Goal: Navigation & Orientation: Find specific page/section

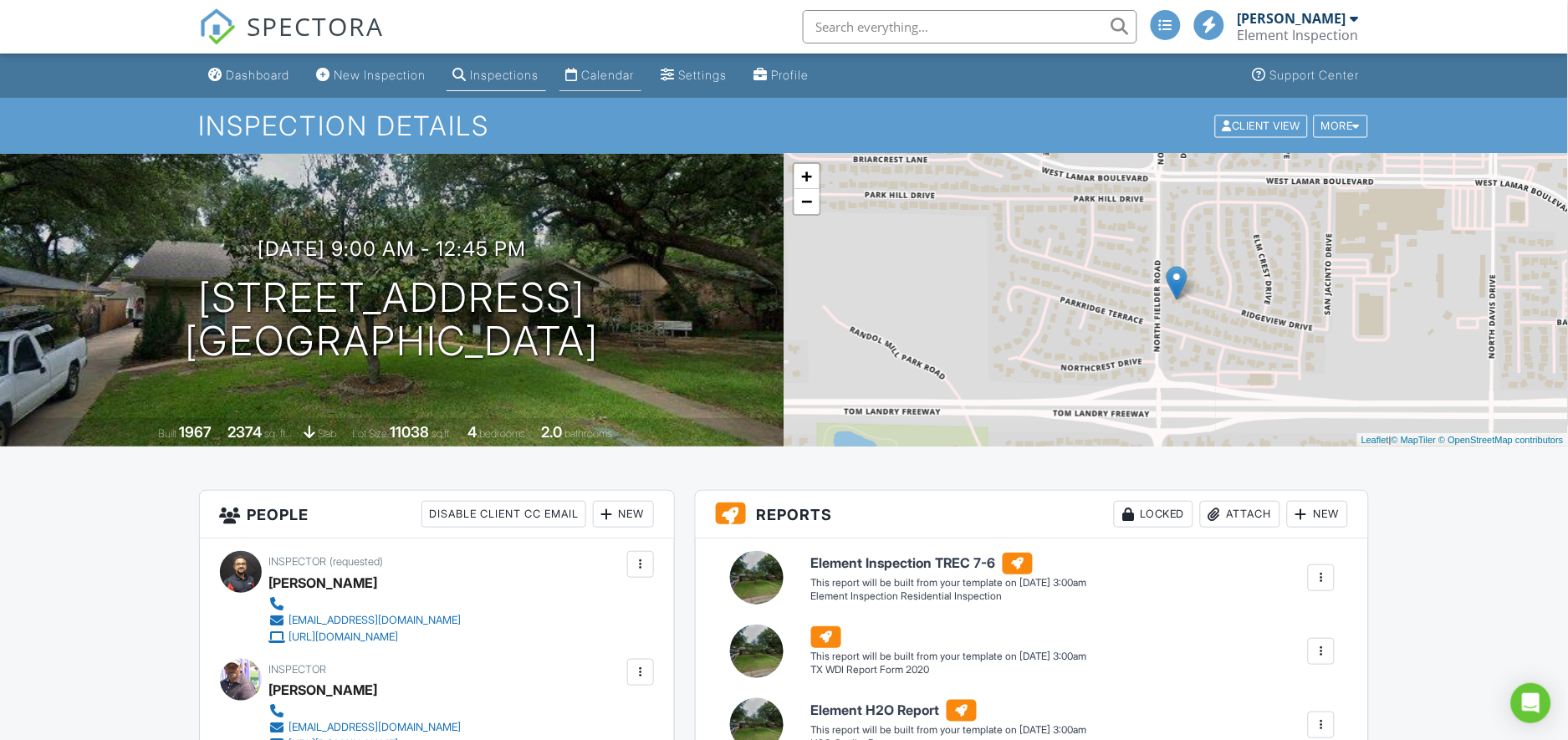
click at [614, 68] on div "Calendar" at bounding box center [608, 75] width 52 height 15
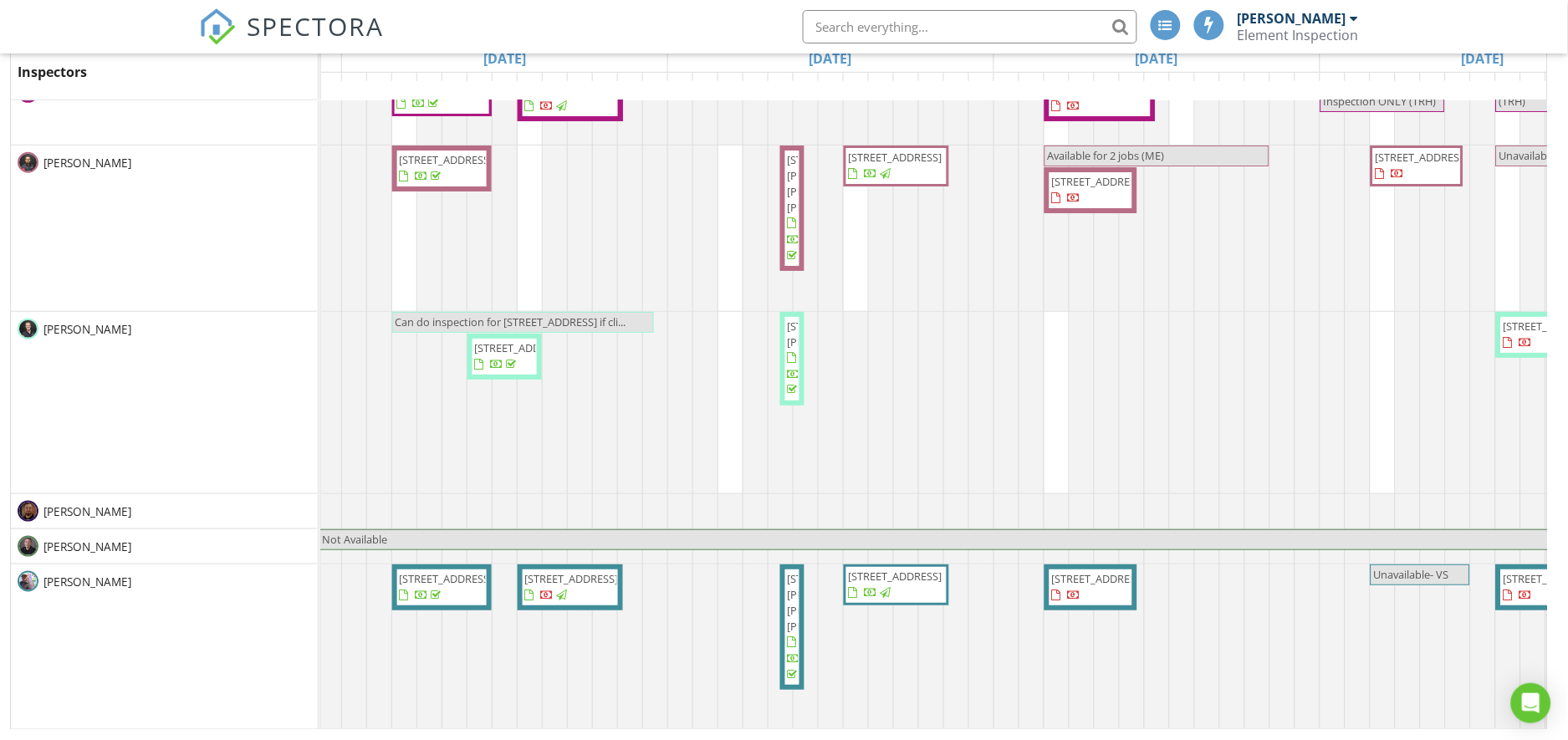
scroll to position [43, 641]
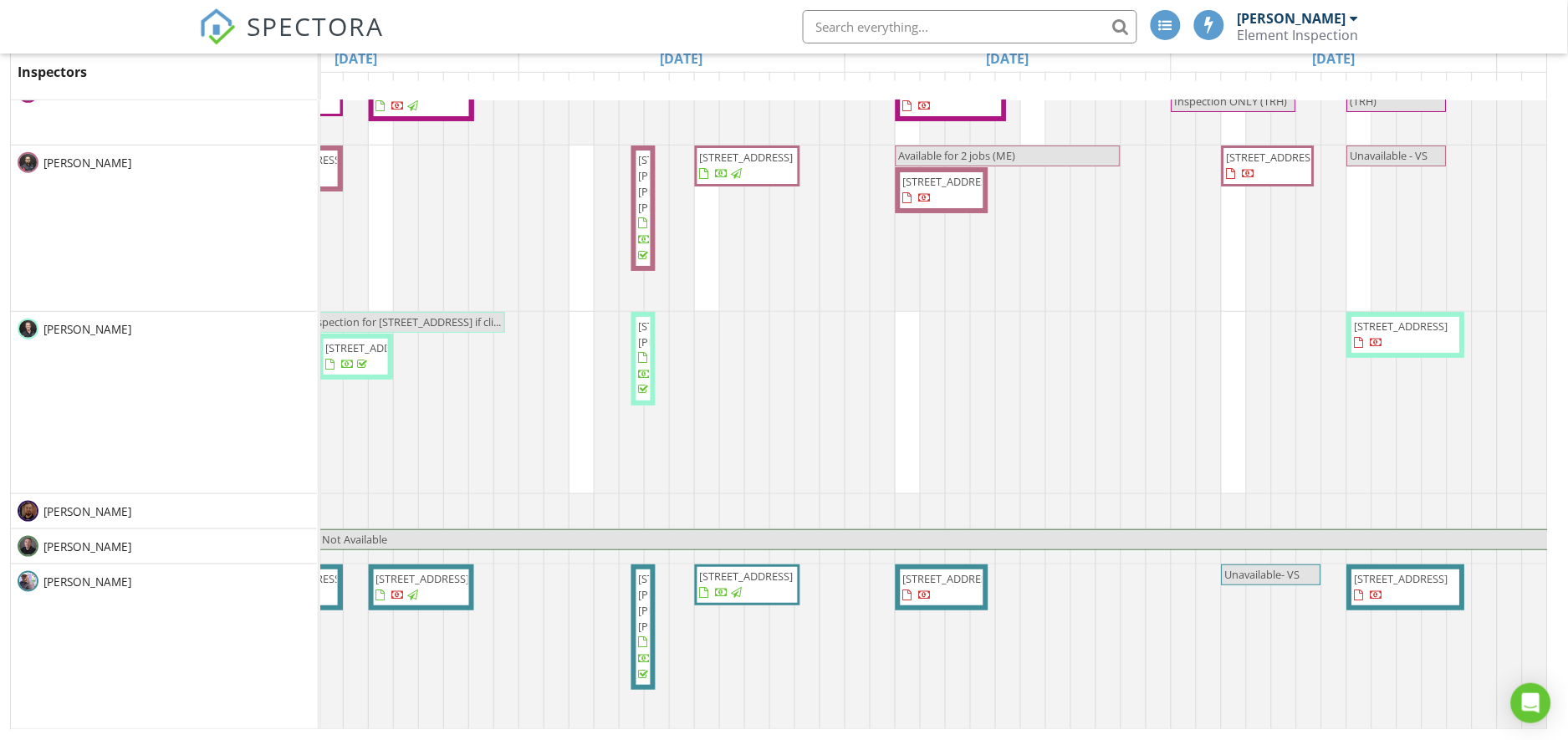
drag, startPoint x: 1397, startPoint y: 586, endPoint x: 1398, endPoint y: 566, distance: 20.0
click at [1398, 571] on span "10533 Silverock Dr , Dallas 75218" at bounding box center [1402, 578] width 93 height 15
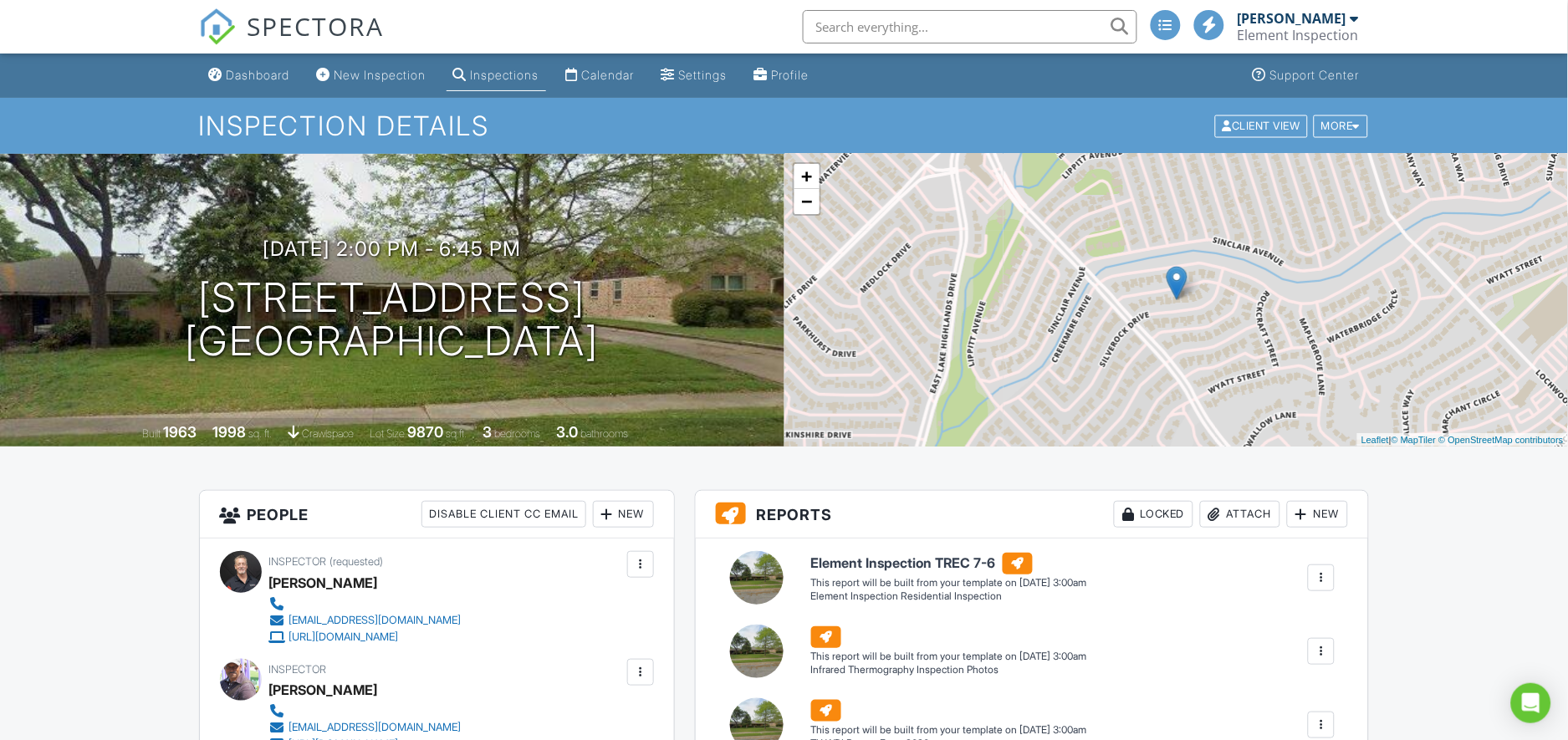
click at [1179, 286] on img at bounding box center [1177, 282] width 21 height 34
click at [808, 201] on link "−" at bounding box center [806, 201] width 25 height 25
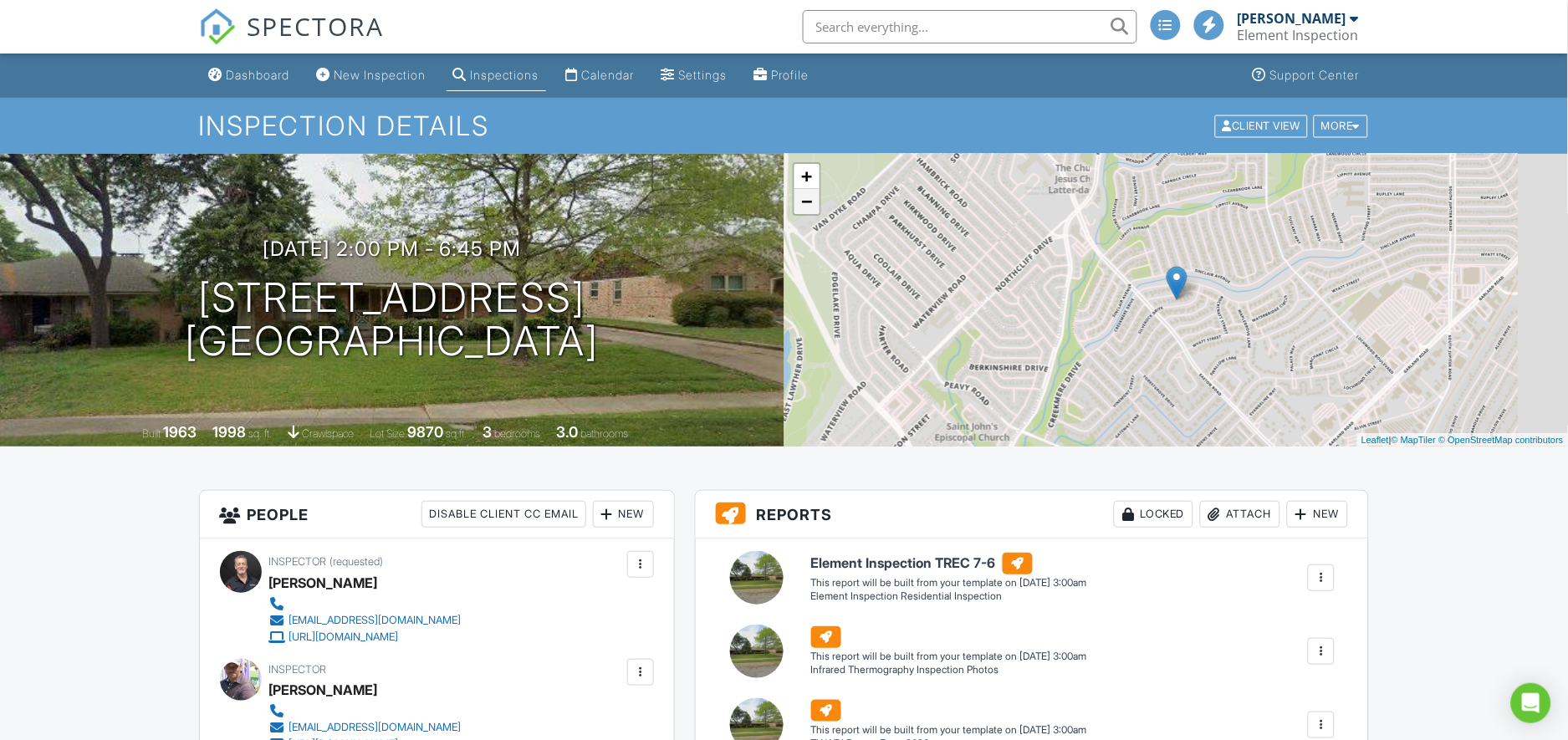
click at [808, 201] on link "−" at bounding box center [806, 201] width 25 height 25
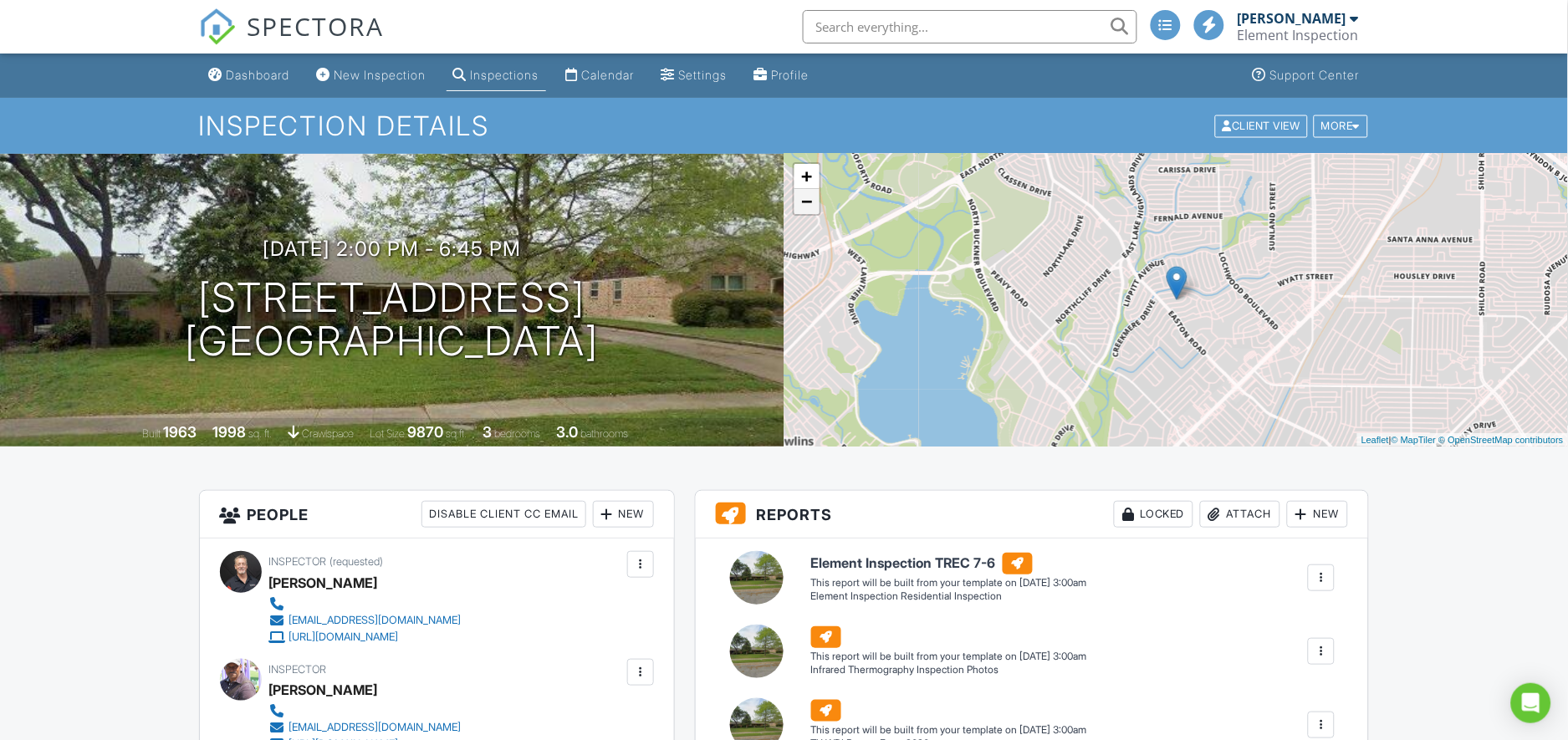
click at [809, 201] on link "−" at bounding box center [806, 201] width 25 height 25
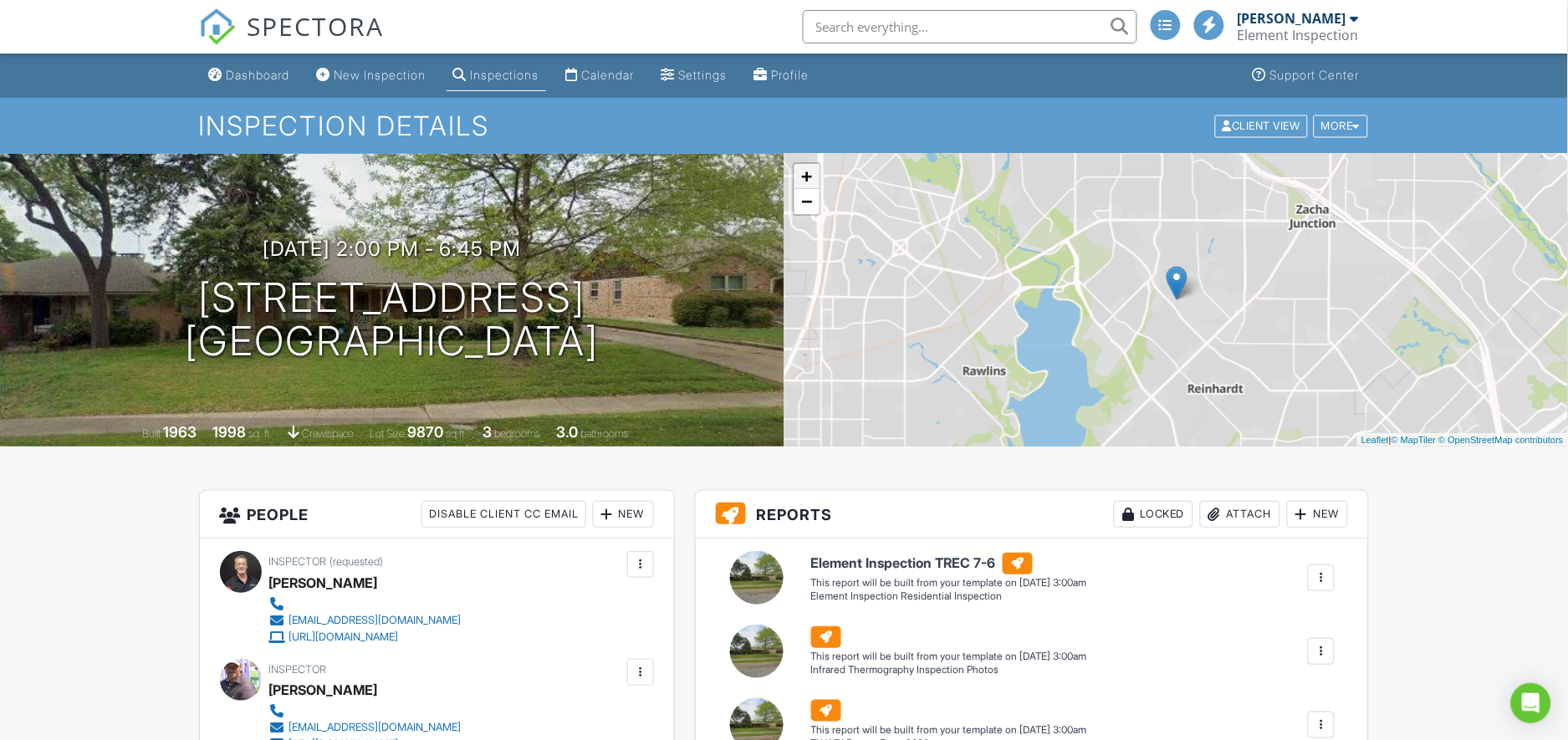
click at [809, 173] on link "+" at bounding box center [806, 176] width 25 height 25
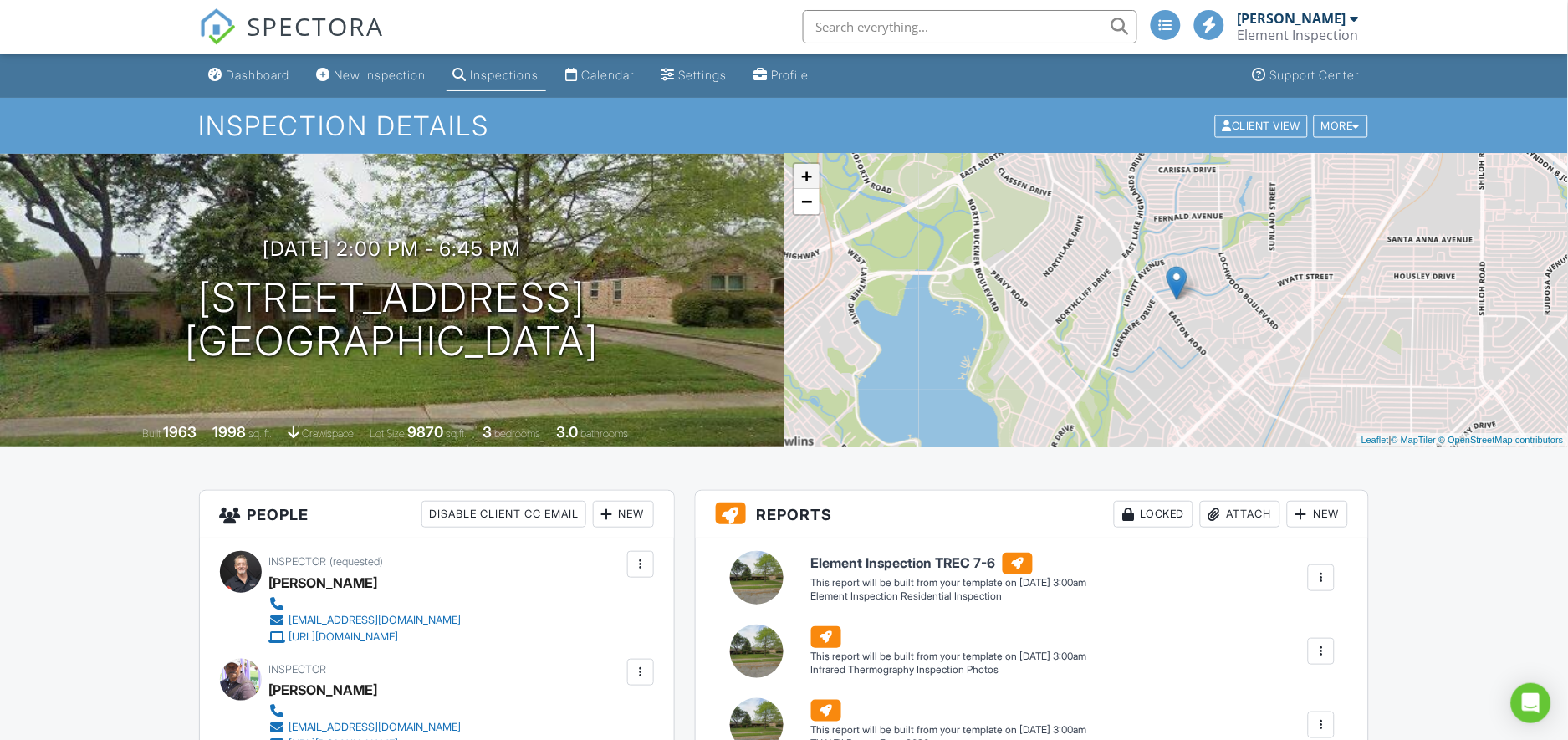
click at [809, 173] on link "+" at bounding box center [806, 176] width 25 height 25
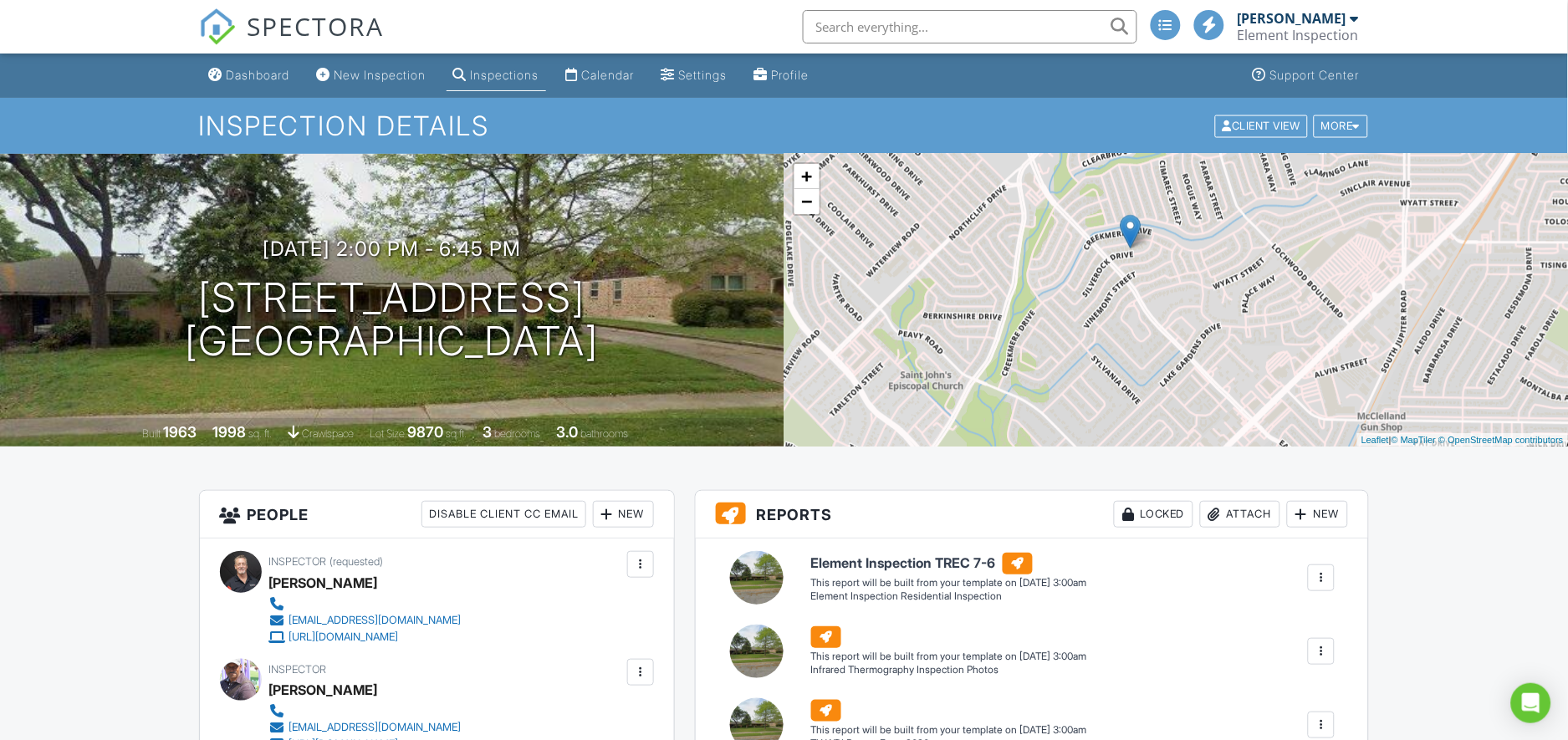
drag, startPoint x: 1078, startPoint y: 247, endPoint x: 1036, endPoint y: 196, distance: 66.1
click at [1036, 196] on div "+ − Leaflet | © MapTiler © OpenStreetMap contributors" at bounding box center [1177, 299] width 784 height 292
click at [618, 64] on link "Calendar" at bounding box center [600, 76] width 82 height 31
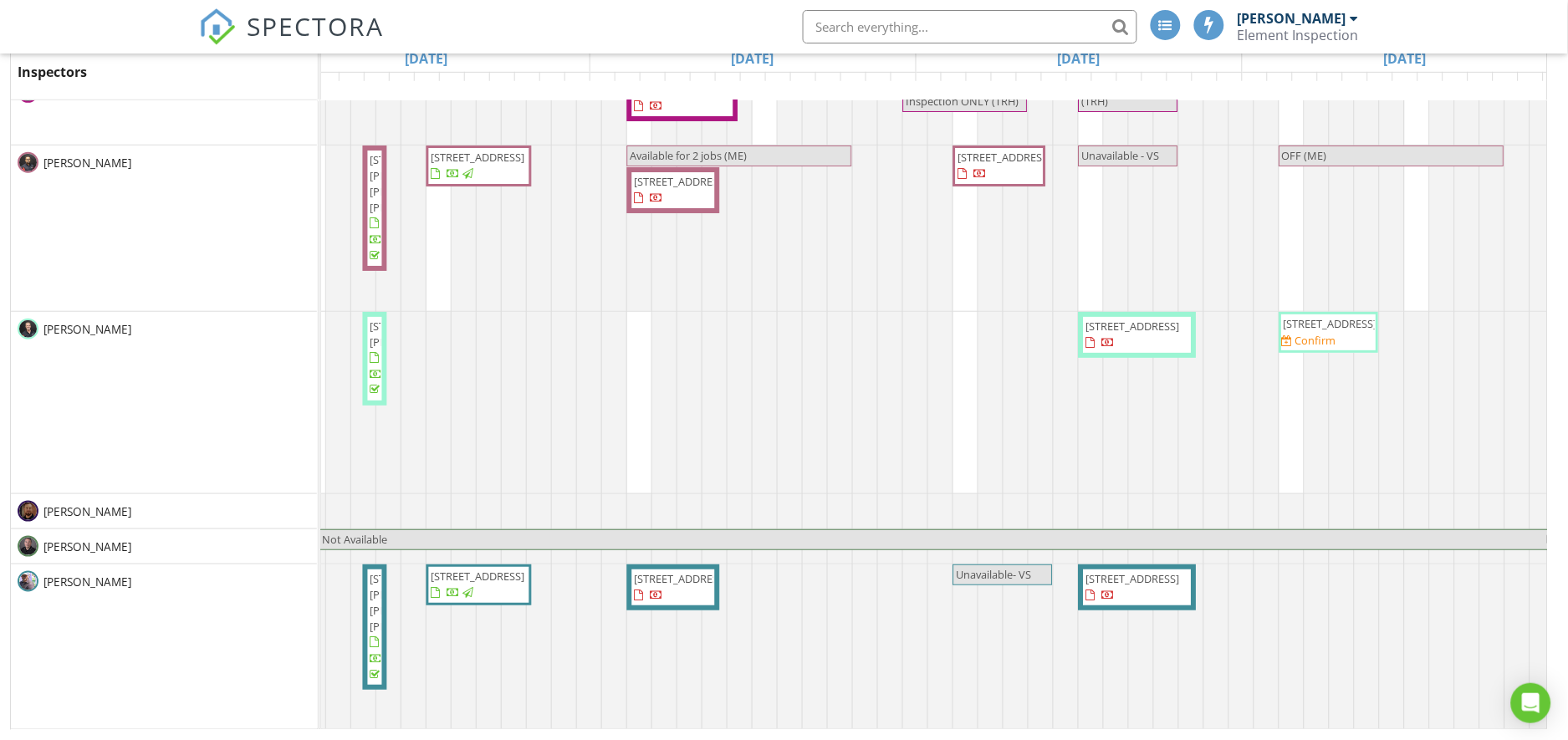
scroll to position [0, 1048]
